Goal: Information Seeking & Learning: Learn about a topic

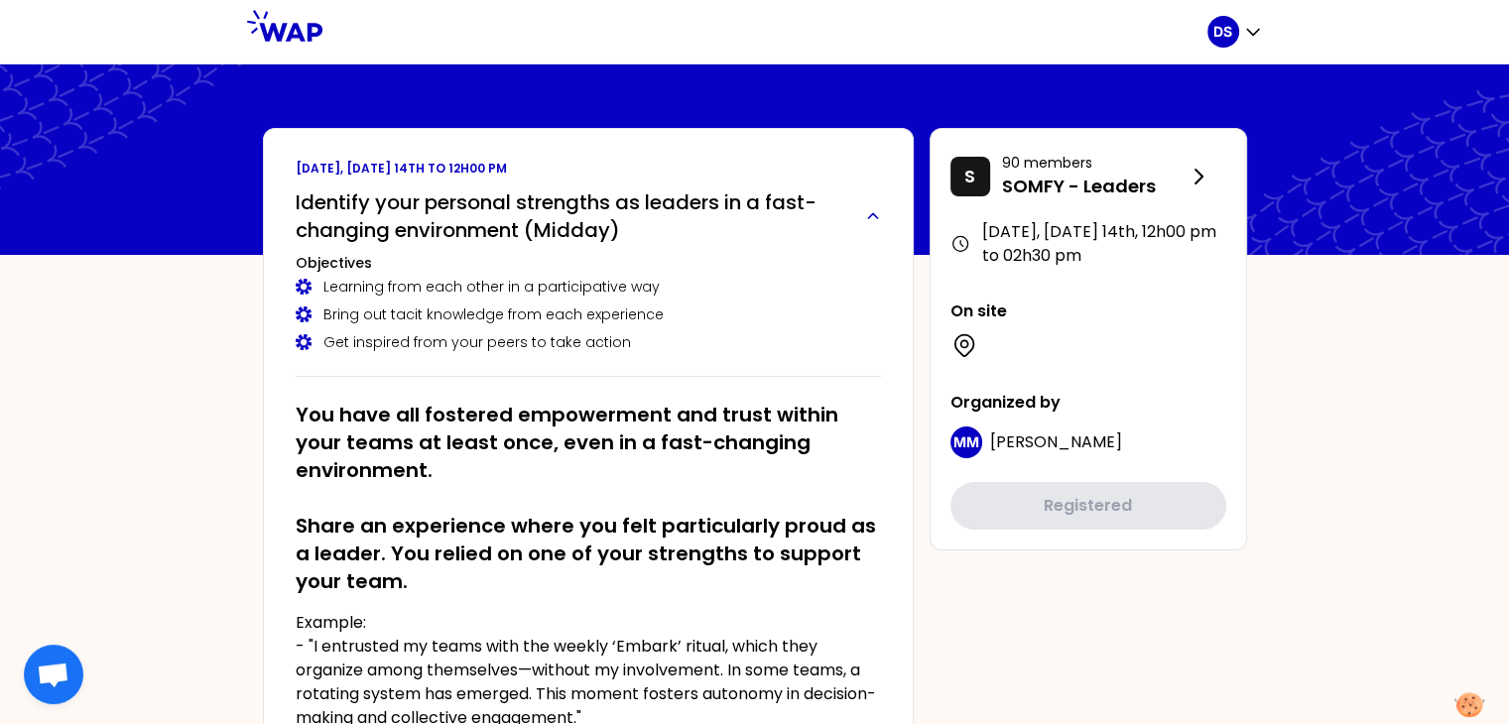
drag, startPoint x: 298, startPoint y: 199, endPoint x: 563, endPoint y: 229, distance: 266.6
click at [563, 229] on h2 "Identify your personal strengths as leaders in a fast-changing environment (Mid…" at bounding box center [573, 217] width 554 height 56
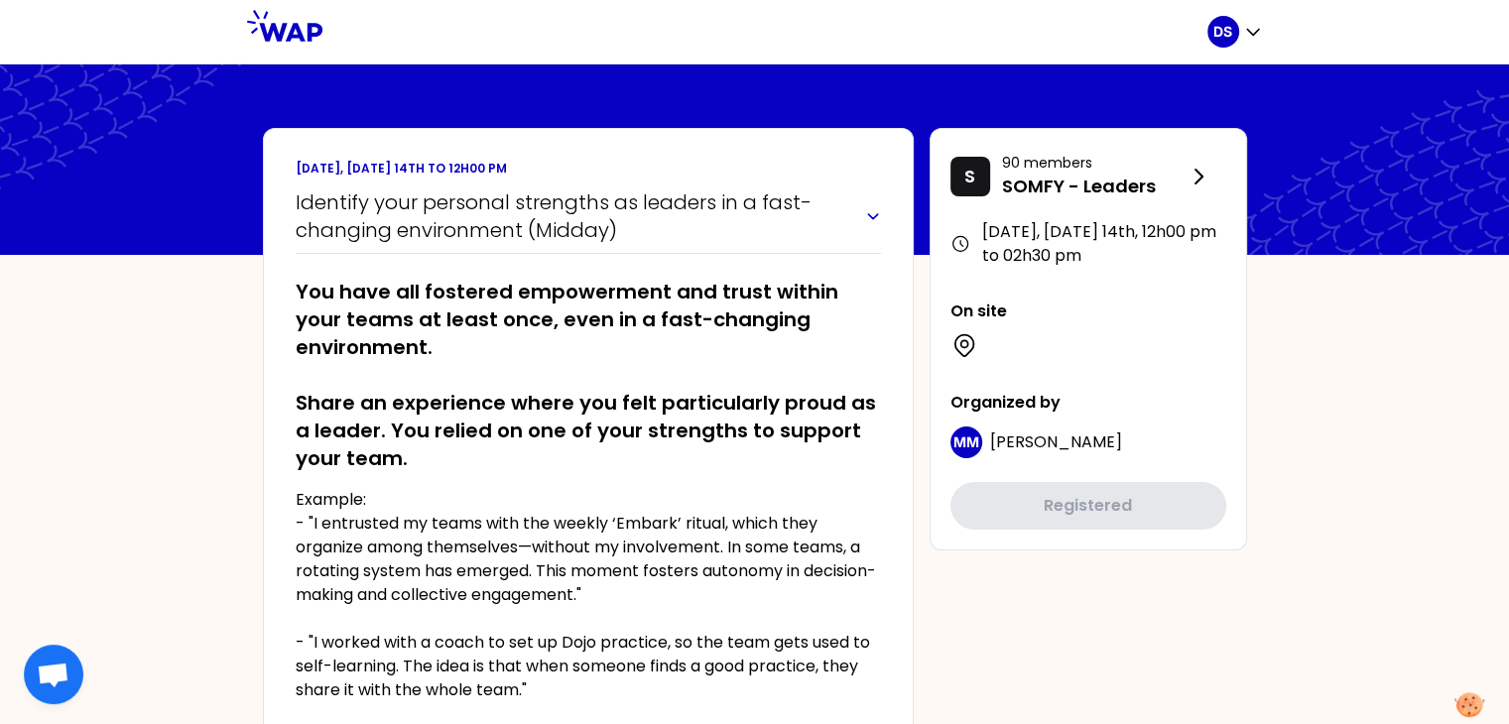
click at [872, 213] on icon "button" at bounding box center [873, 216] width 24 height 16
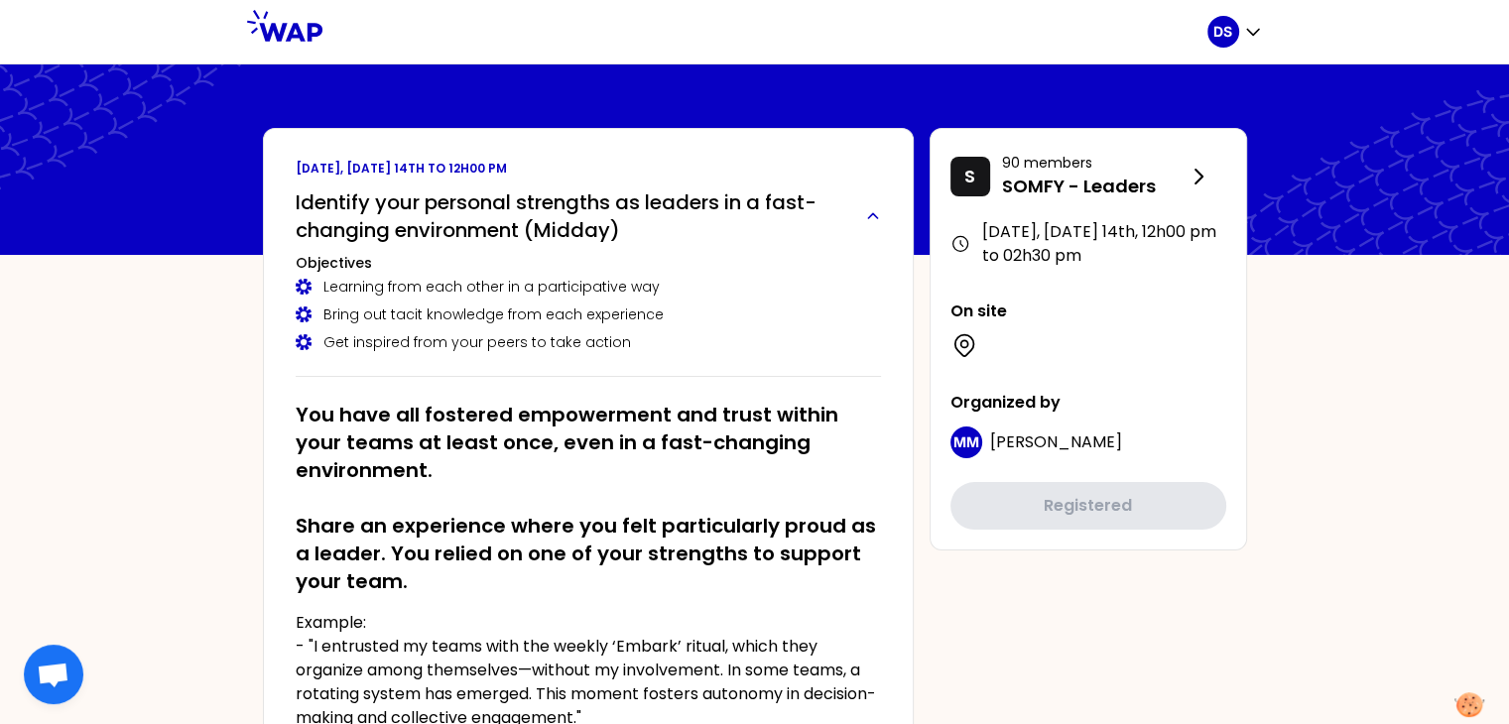
click at [296, 198] on h2 "Identify your personal strengths as leaders in a fast-changing environment (Mid…" at bounding box center [573, 217] width 554 height 56
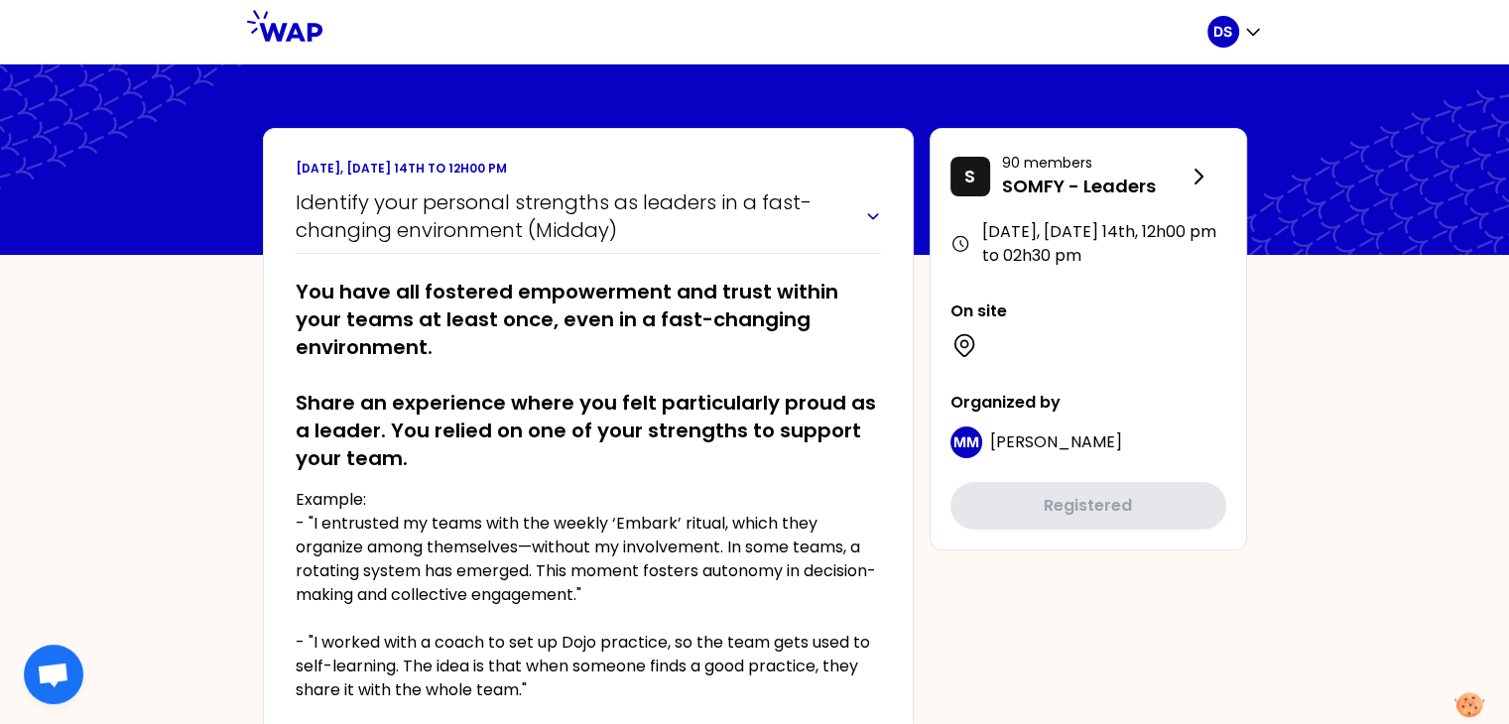
drag, startPoint x: 295, startPoint y: 198, endPoint x: 583, endPoint y: 219, distance: 289.5
click at [583, 219] on h2 "Identify your personal strengths as leaders in a fast-changing environment (Mid…" at bounding box center [573, 217] width 554 height 56
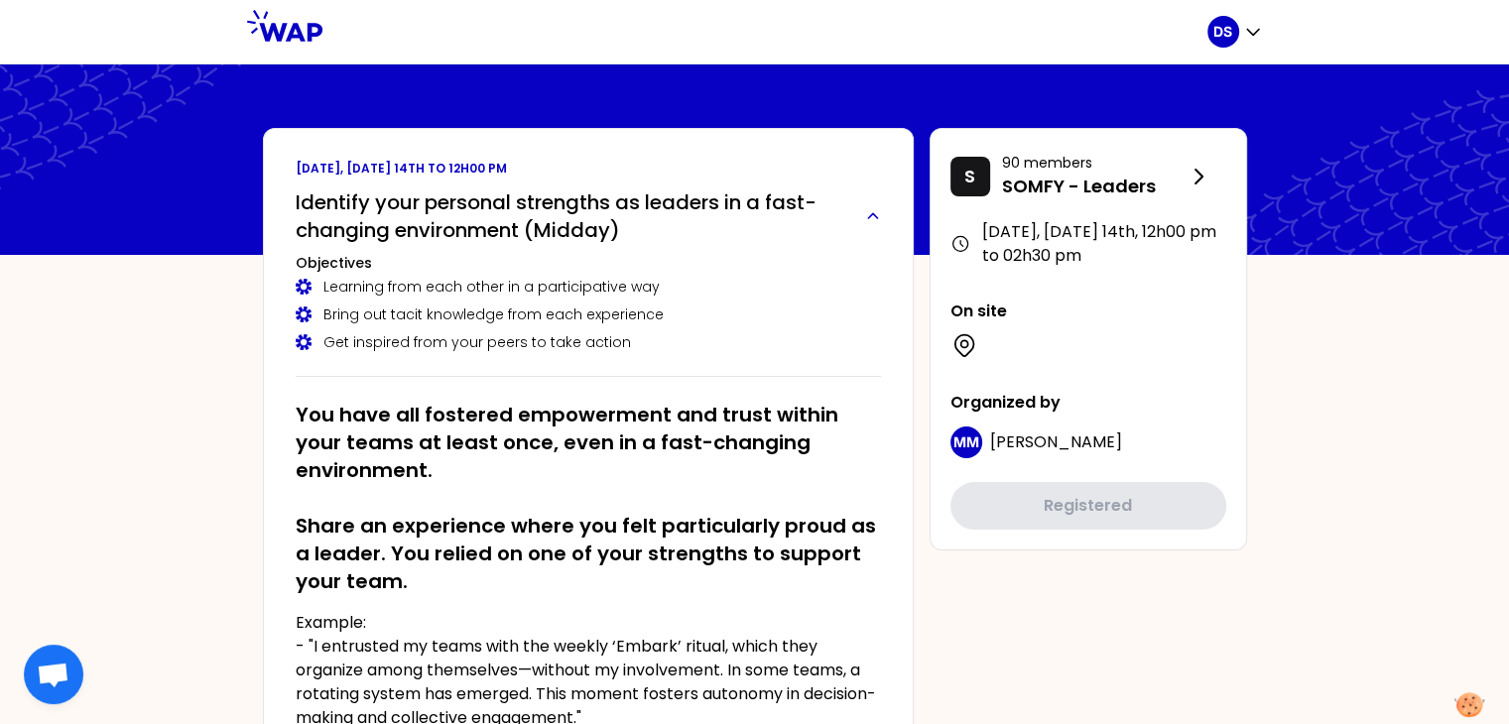
click at [865, 217] on icon "button" at bounding box center [873, 216] width 24 height 16
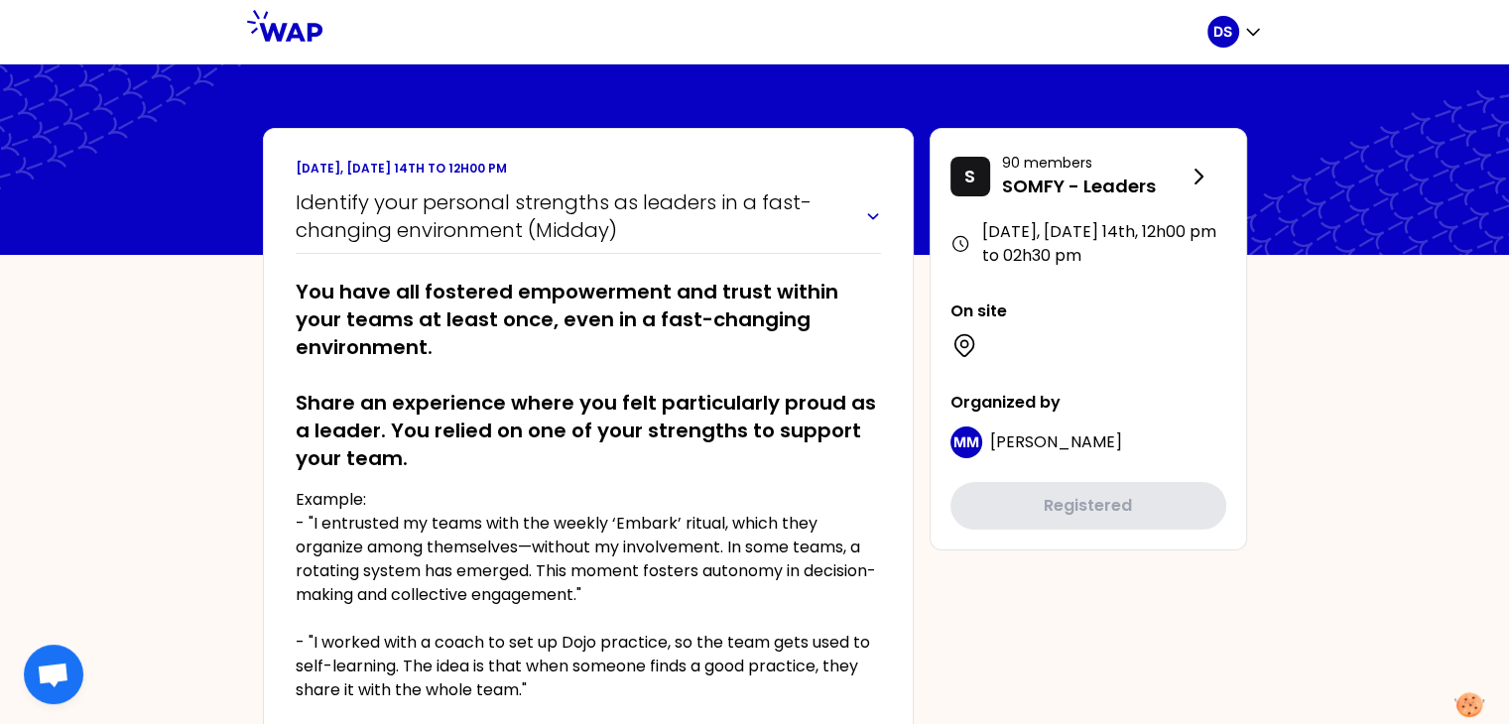
click at [877, 219] on icon "button" at bounding box center [873, 216] width 24 height 16
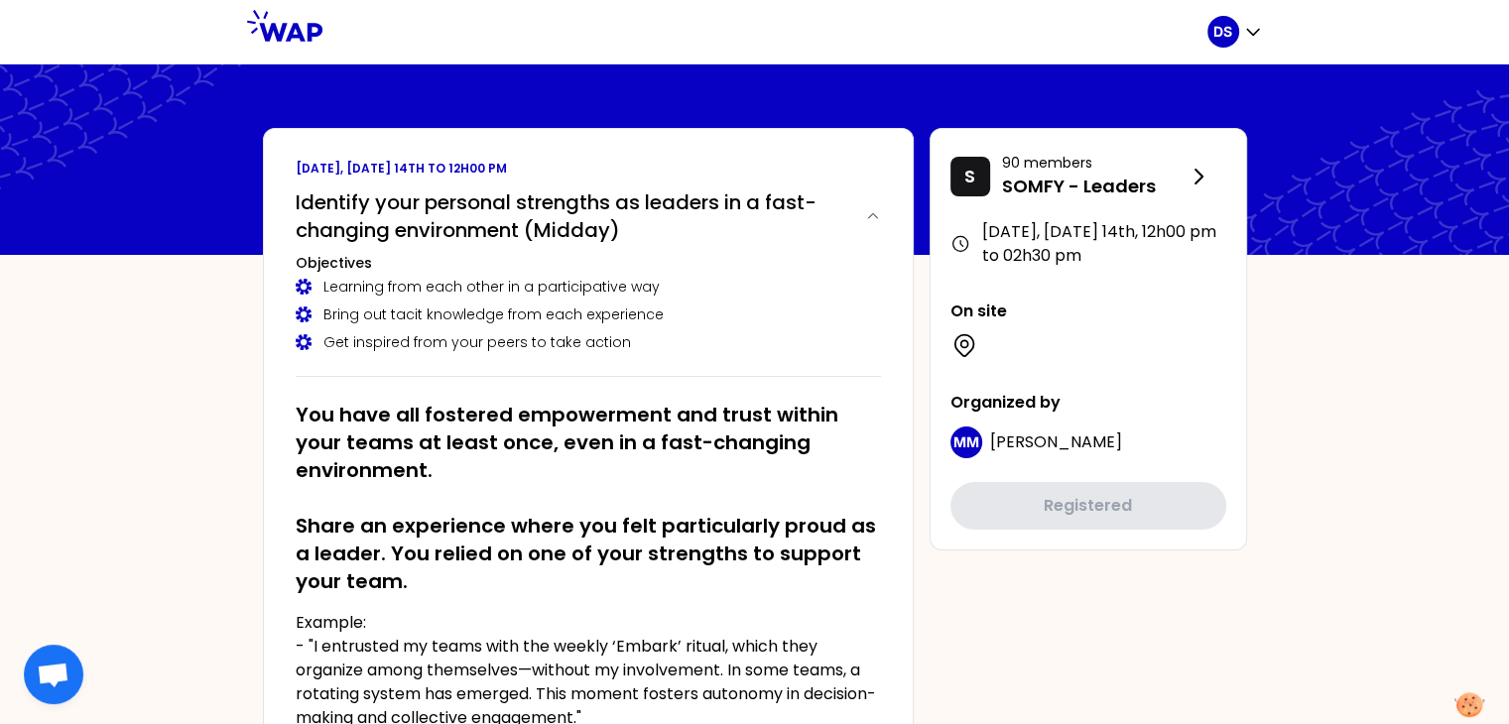
drag, startPoint x: 325, startPoint y: 283, endPoint x: 649, endPoint y: 294, distance: 323.7
click at [649, 294] on div "Learning from each other in a participative way" at bounding box center [588, 287] width 585 height 20
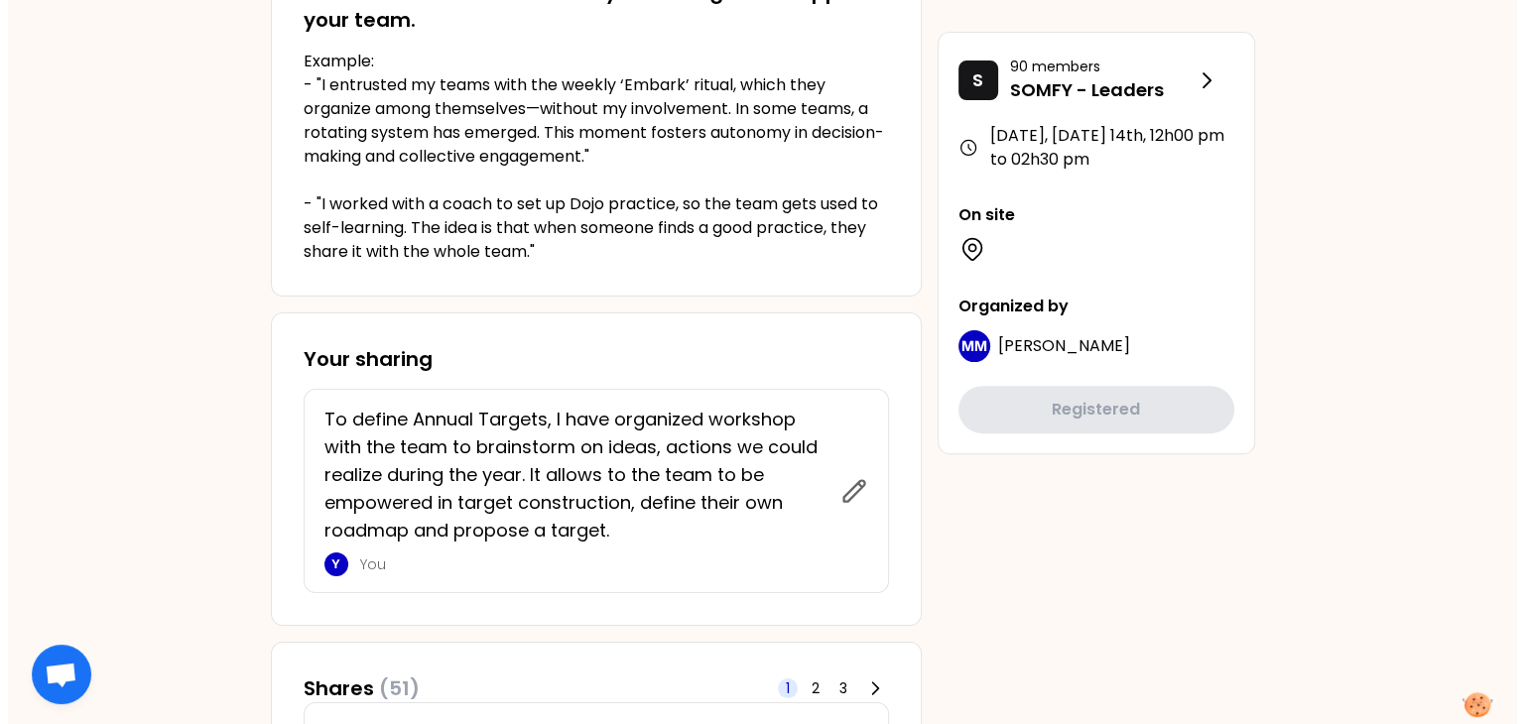
scroll to position [595, 0]
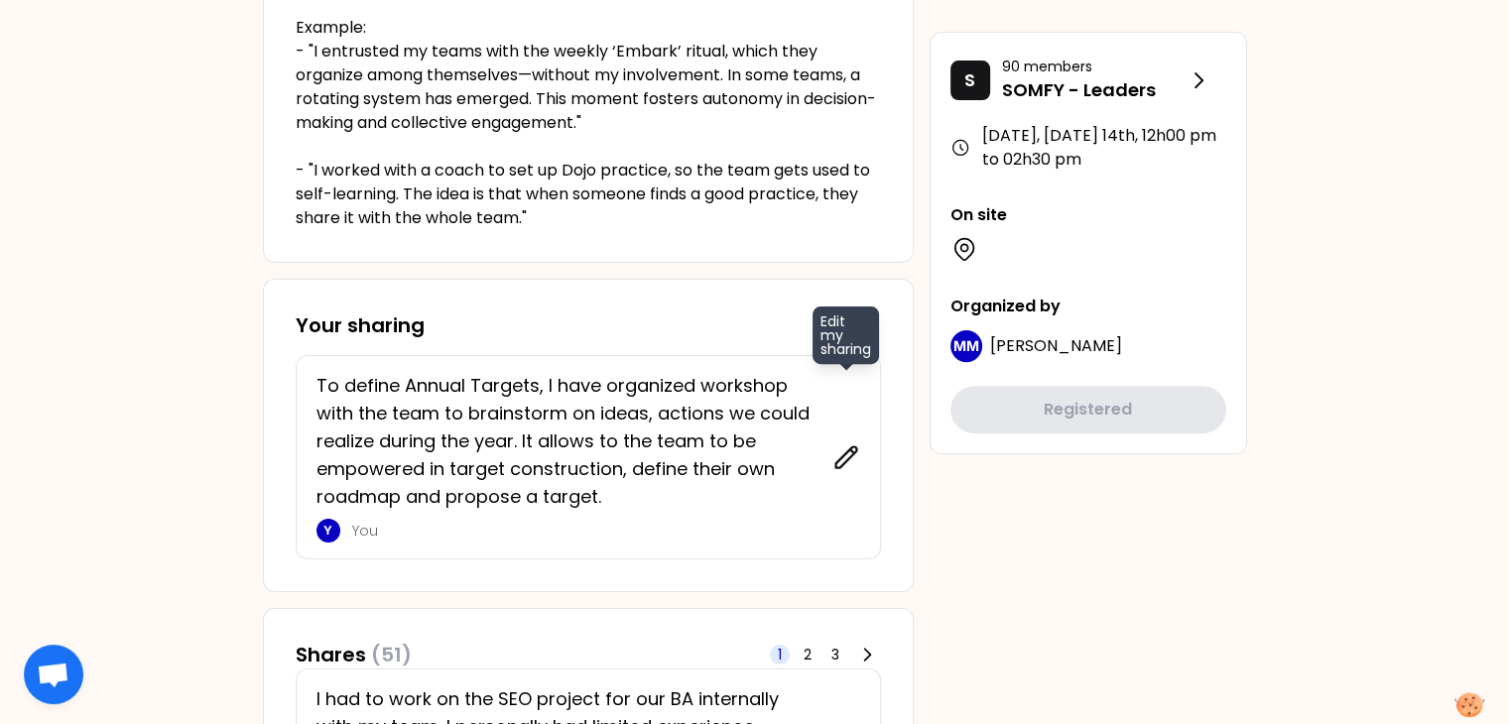
click at [851, 456] on icon at bounding box center [847, 458] width 28 height 28
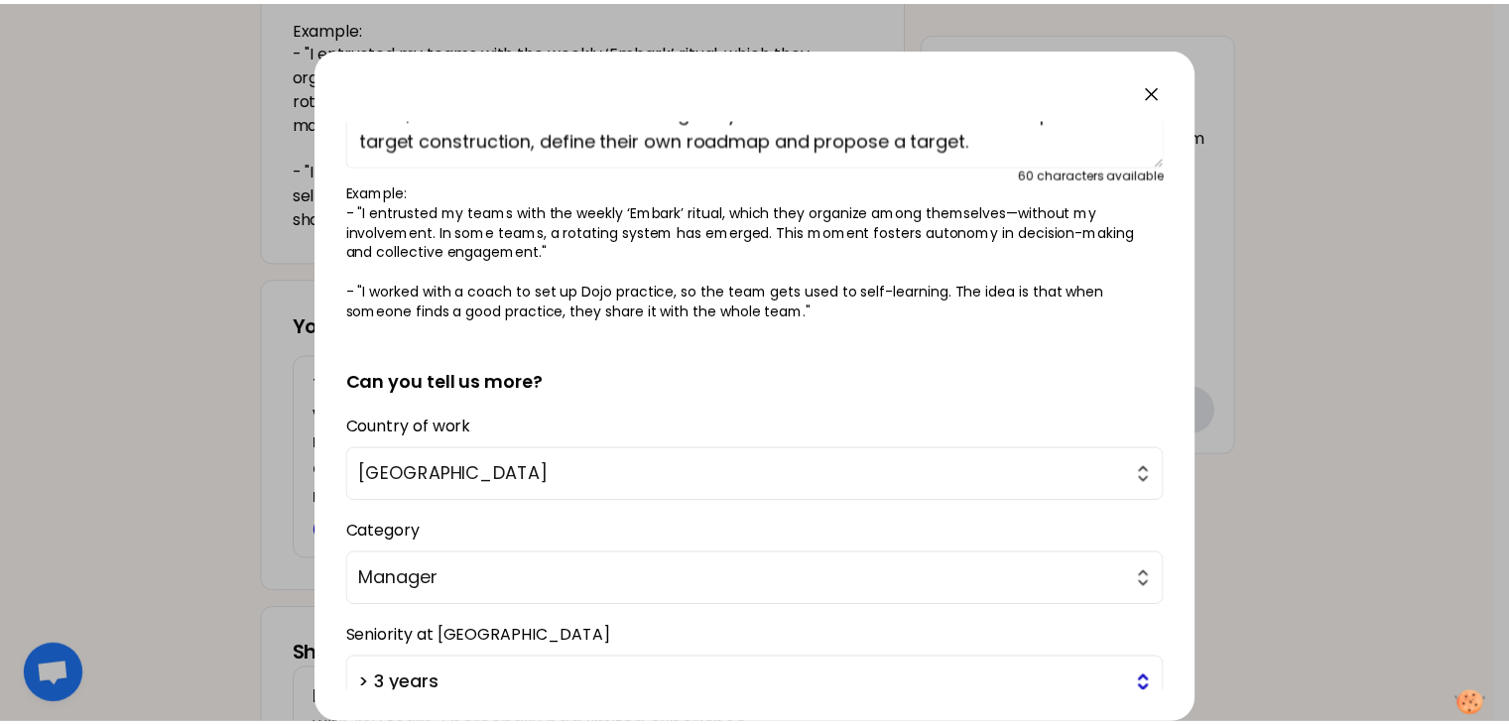
scroll to position [345, 0]
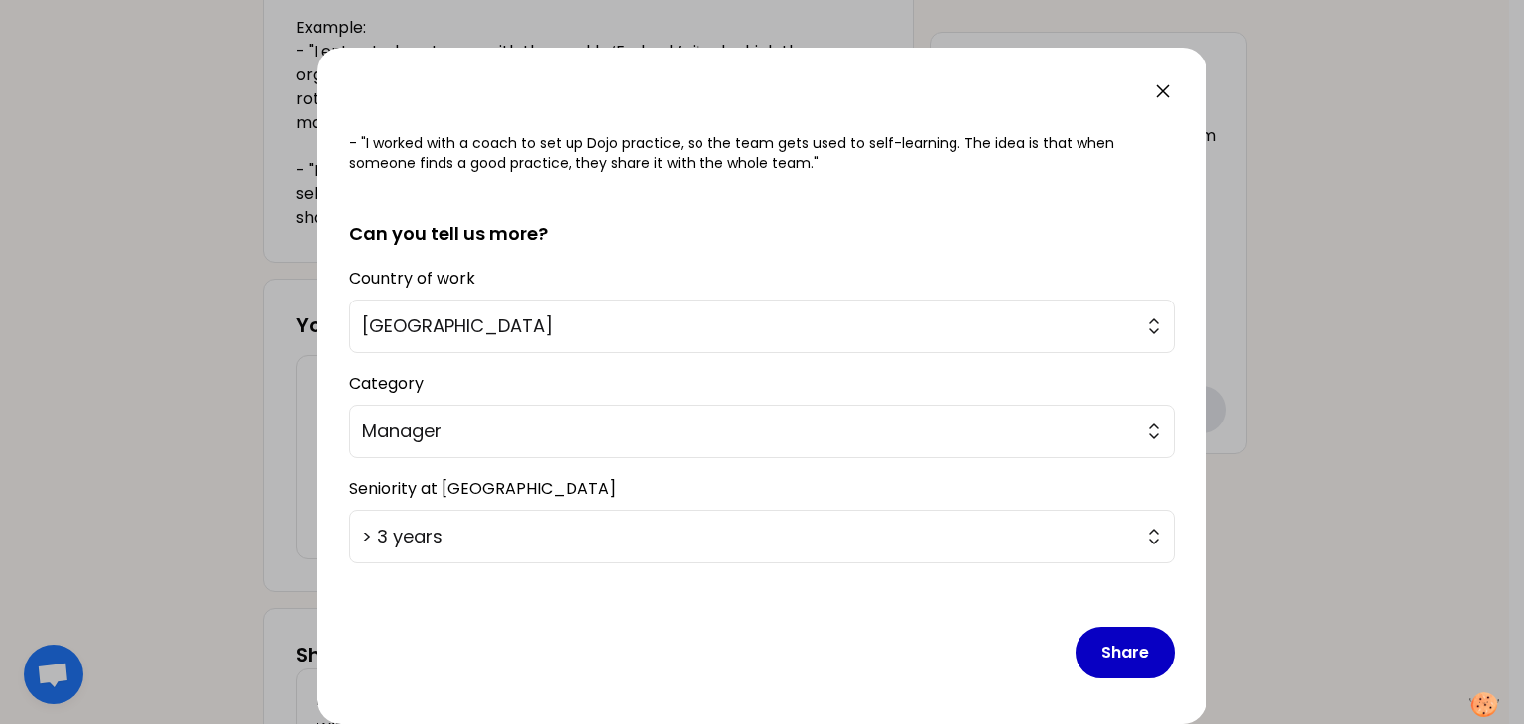
click at [1163, 96] on icon at bounding box center [1163, 91] width 24 height 24
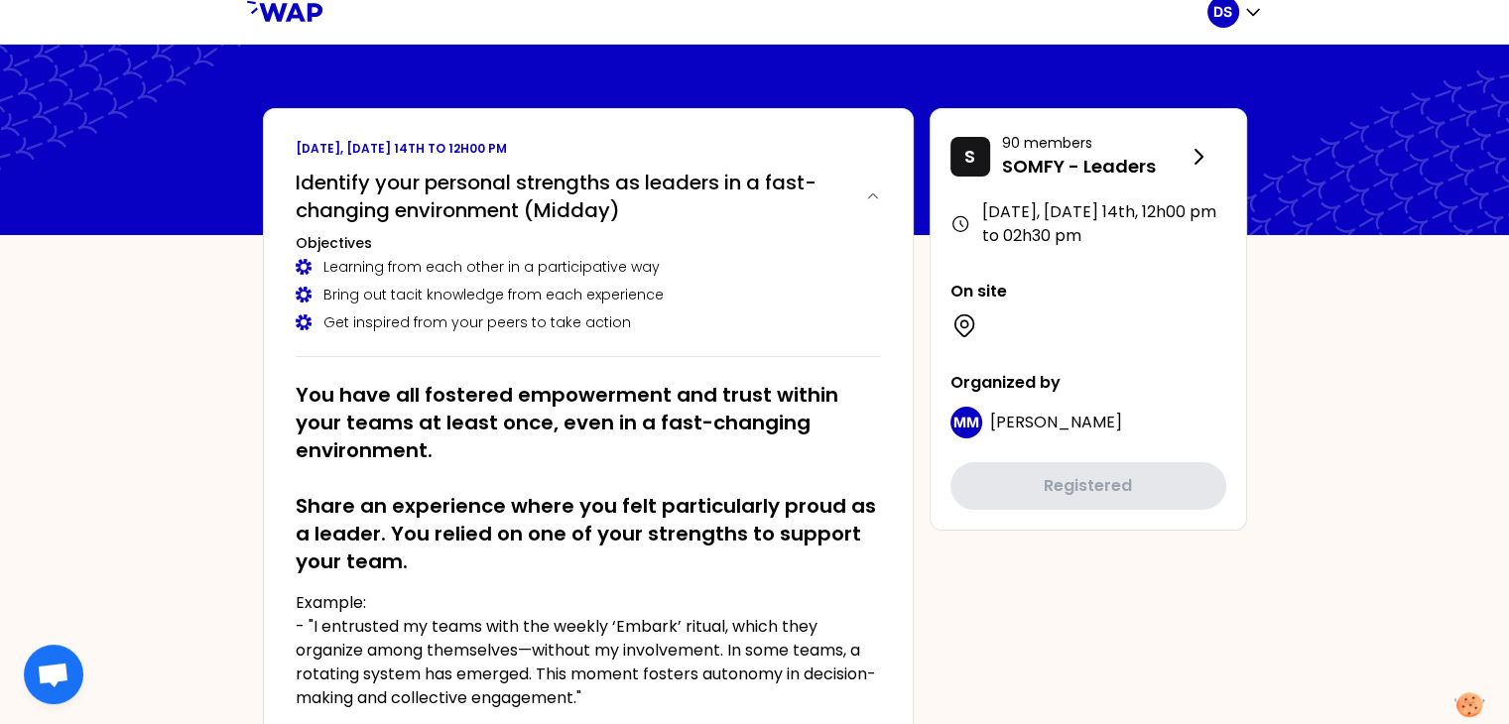
scroll to position [0, 0]
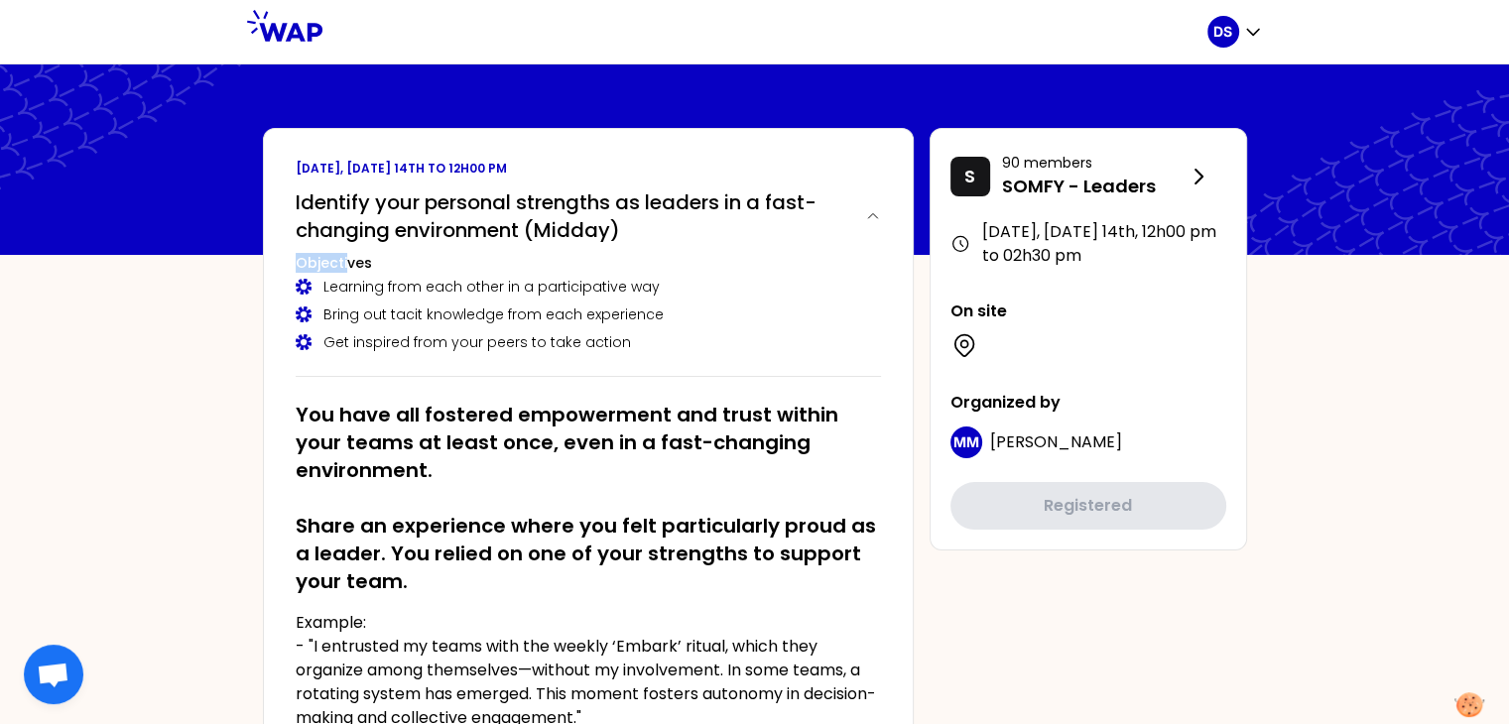
drag, startPoint x: 298, startPoint y: 266, endPoint x: 348, endPoint y: 268, distance: 50.6
click at [348, 268] on h3 "Objectives" at bounding box center [588, 263] width 585 height 20
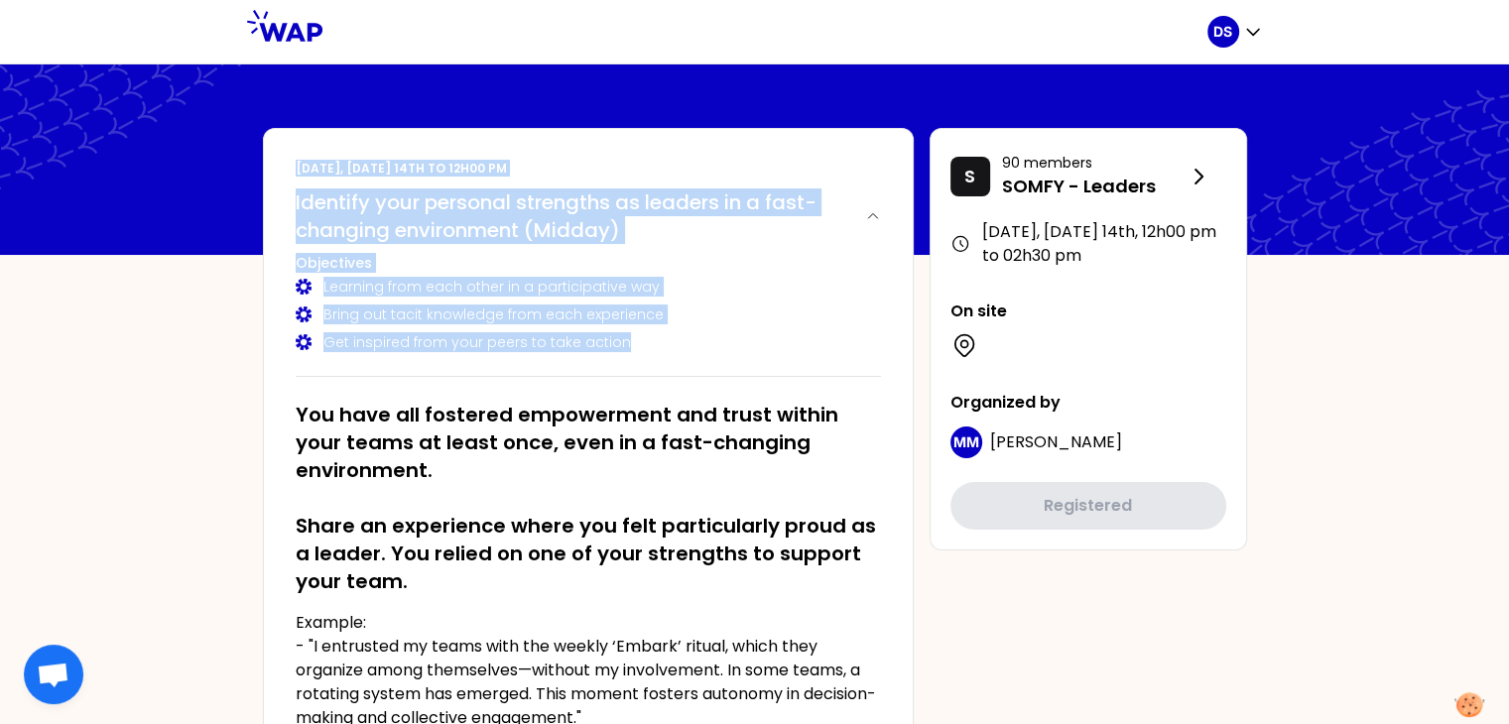
drag, startPoint x: 615, startPoint y: 342, endPoint x: 146, endPoint y: 199, distance: 490.6
copy div "[DATE], [DATE] 14th to 12h00 pm Identify your personal strengths as leaders in …"
